Goal: Task Accomplishment & Management: Complete application form

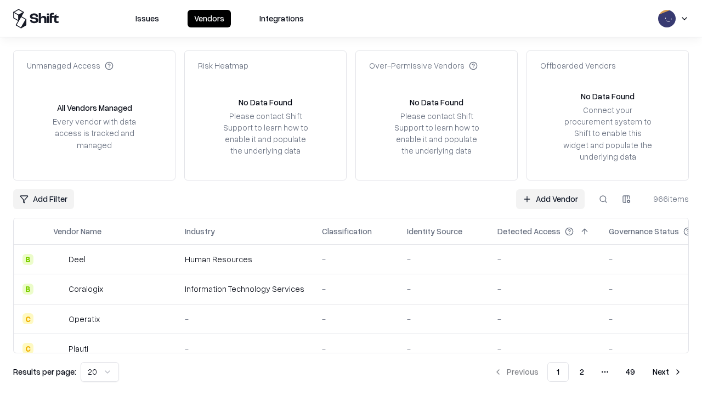
click at [550, 199] on link "Add Vendor" at bounding box center [550, 199] width 69 height 20
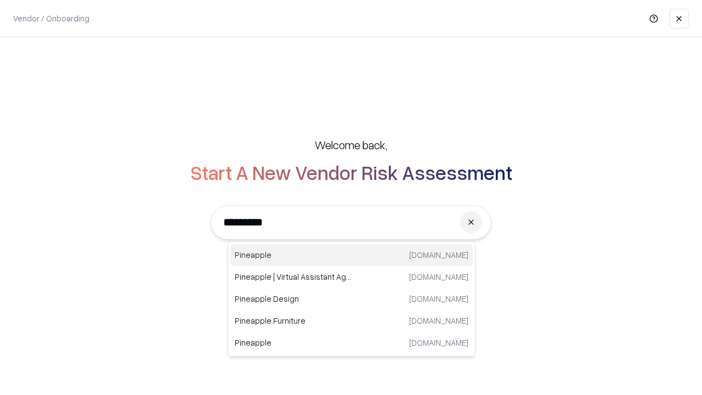
click at [352, 255] on div "Pineapple [DOMAIN_NAME]" at bounding box center [351, 255] width 243 height 22
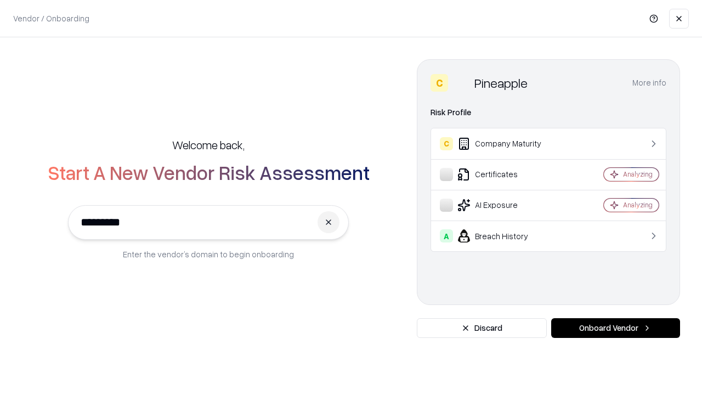
type input "*********"
click at [616, 328] on button "Onboard Vendor" at bounding box center [615, 328] width 129 height 20
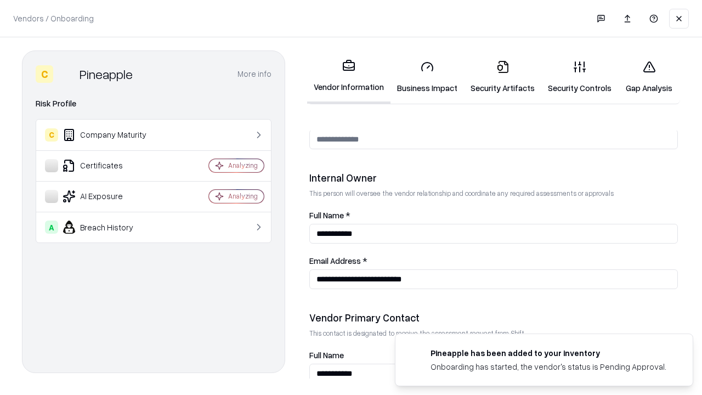
scroll to position [568, 0]
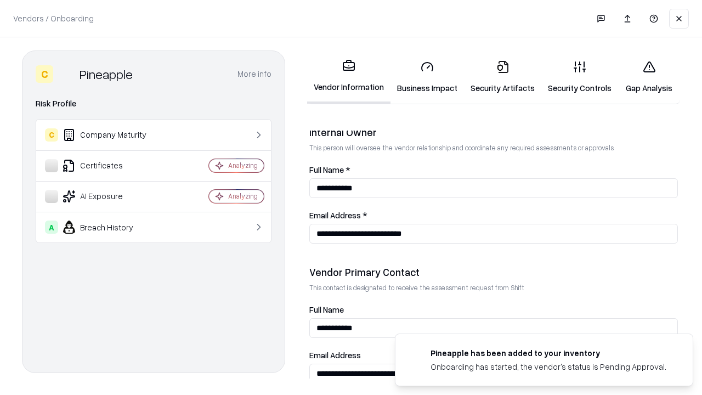
click at [427, 77] on link "Business Impact" at bounding box center [428, 77] width 74 height 51
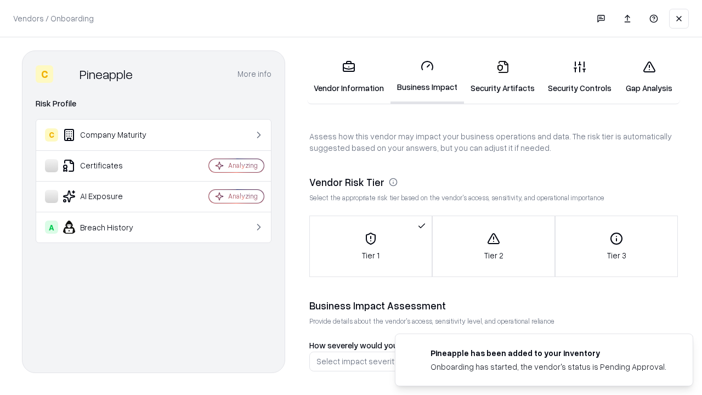
click at [503, 77] on link "Security Artifacts" at bounding box center [502, 77] width 77 height 51
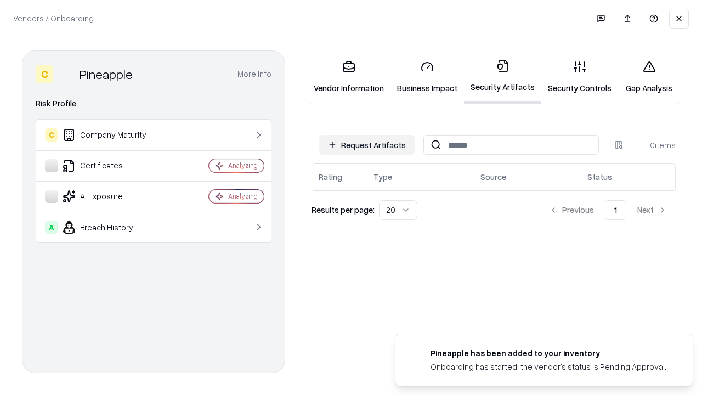
click at [367, 145] on button "Request Artifacts" at bounding box center [366, 145] width 95 height 20
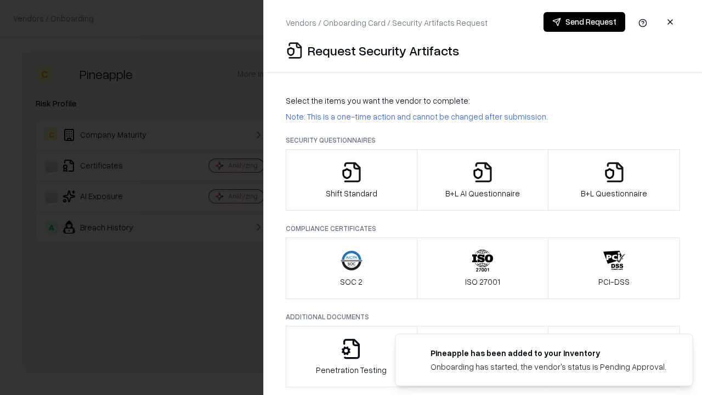
click at [351, 180] on icon "button" at bounding box center [352, 172] width 22 height 22
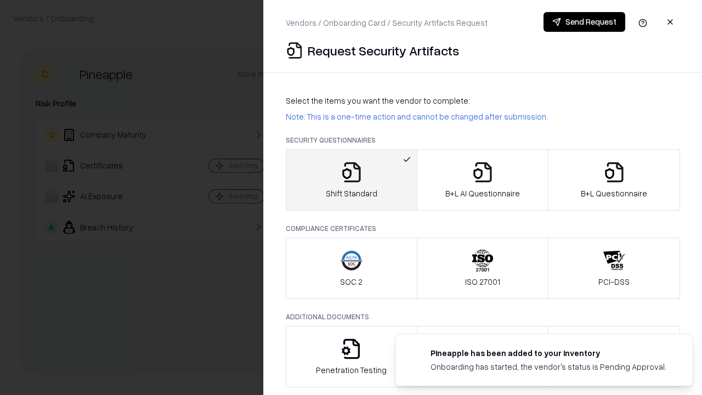
click at [584, 22] on button "Send Request" at bounding box center [585, 22] width 82 height 20
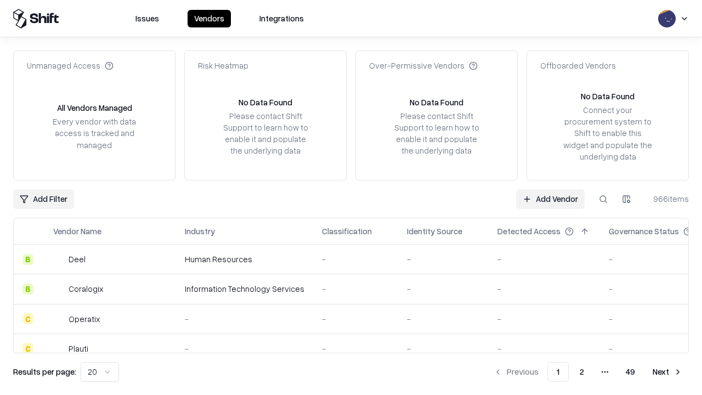
click at [604, 199] on button at bounding box center [604, 199] width 20 height 20
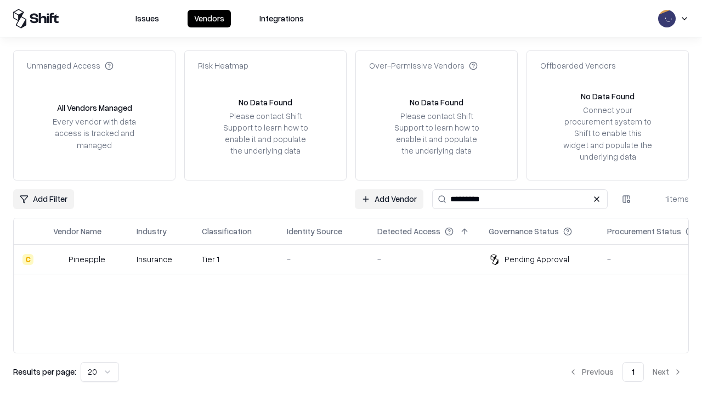
type input "*********"
click at [358, 259] on div "-" at bounding box center [323, 259] width 73 height 12
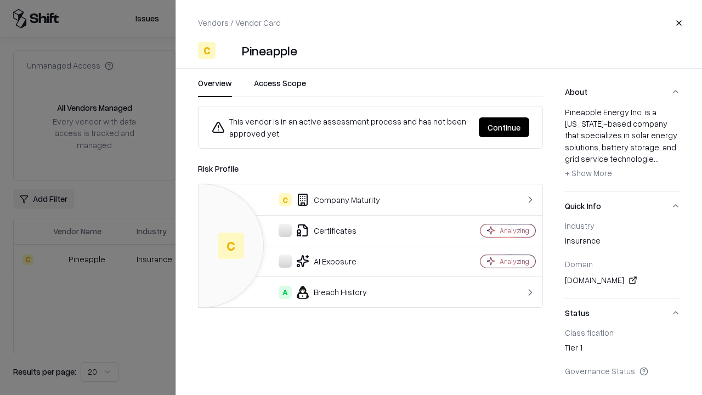
click at [504, 127] on button "Continue" at bounding box center [504, 127] width 50 height 20
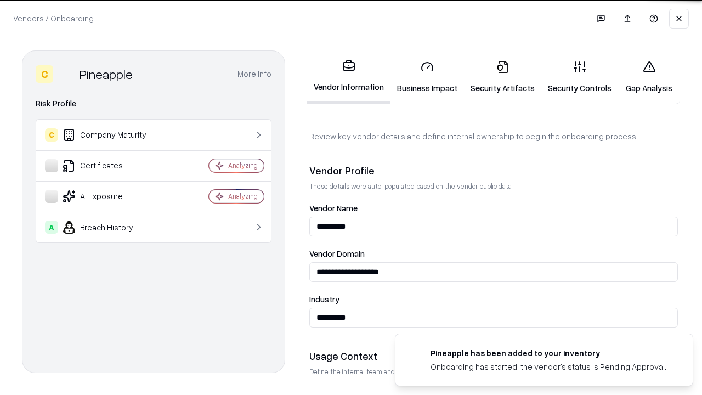
click at [503, 77] on link "Security Artifacts" at bounding box center [502, 77] width 77 height 51
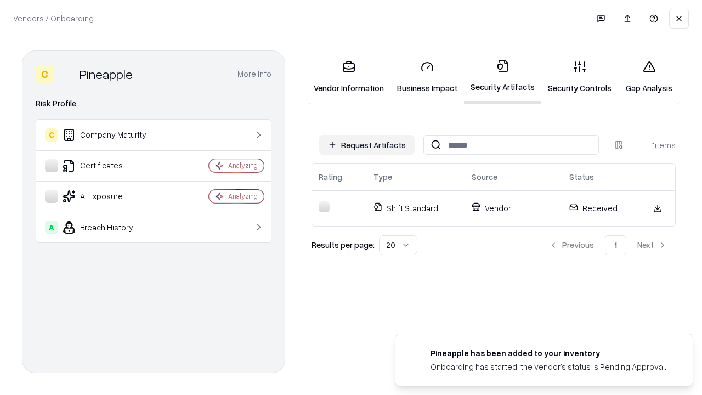
click at [649, 77] on link "Gap Analysis" at bounding box center [649, 77] width 62 height 51
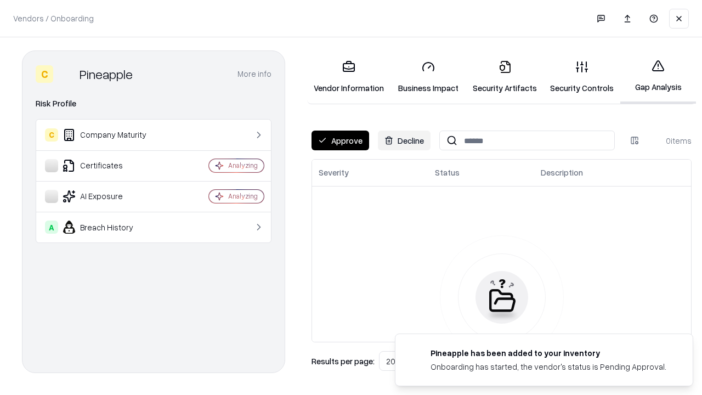
click at [340, 140] on button "Approve" at bounding box center [341, 141] width 58 height 20
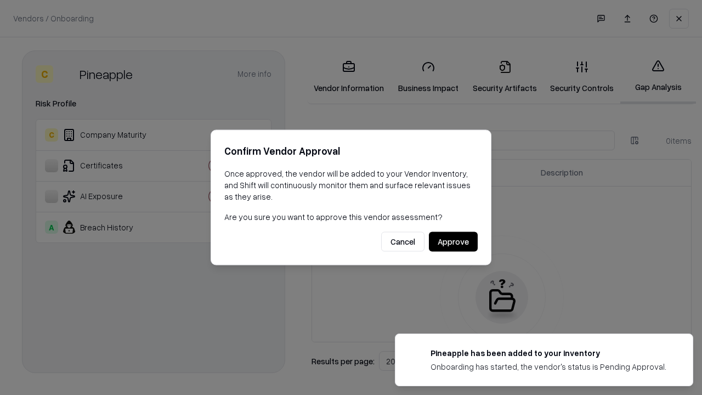
click at [453, 241] on button "Approve" at bounding box center [453, 242] width 49 height 20
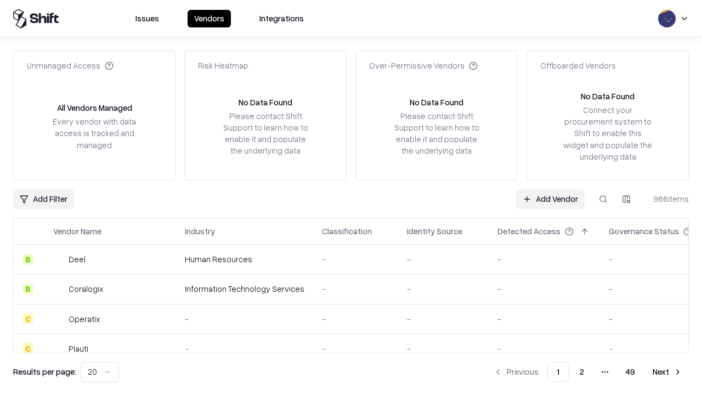
type input "*********"
click at [550, 199] on link "Add Vendor" at bounding box center [550, 199] width 69 height 20
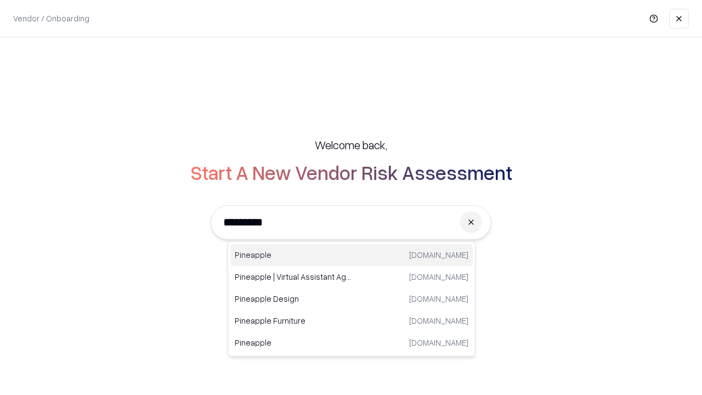
click at [352, 255] on div "Pineapple [DOMAIN_NAME]" at bounding box center [351, 255] width 243 height 22
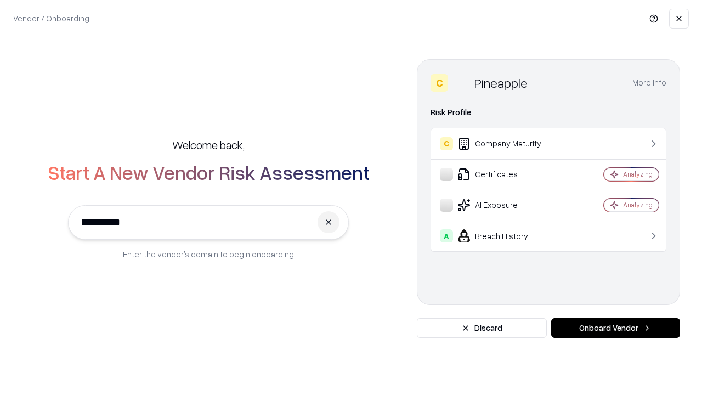
type input "*********"
click at [616, 328] on button "Onboard Vendor" at bounding box center [615, 328] width 129 height 20
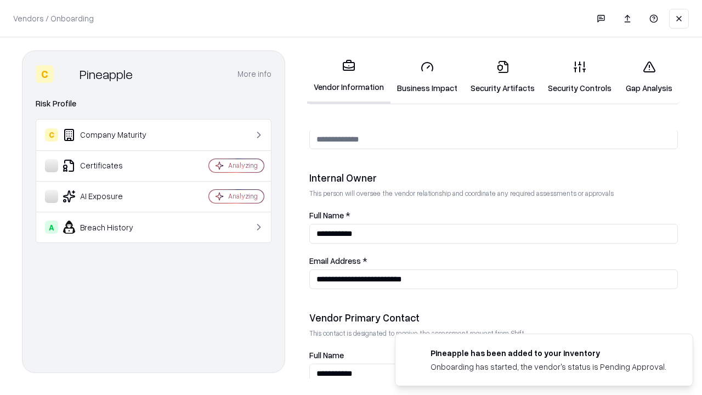
scroll to position [568, 0]
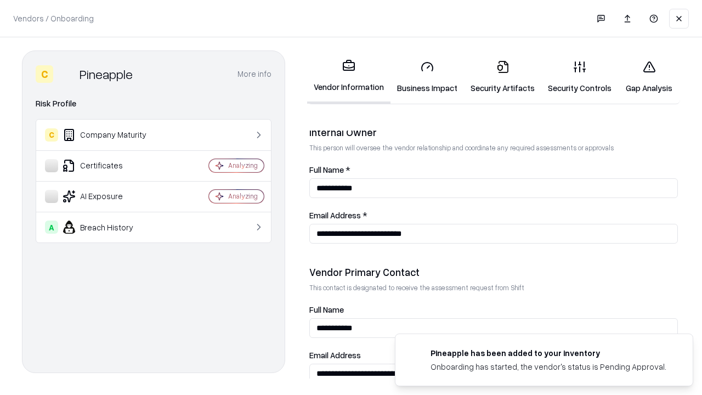
click at [649, 77] on link "Gap Analysis" at bounding box center [649, 77] width 62 height 51
